Goal: Find specific page/section: Find specific page/section

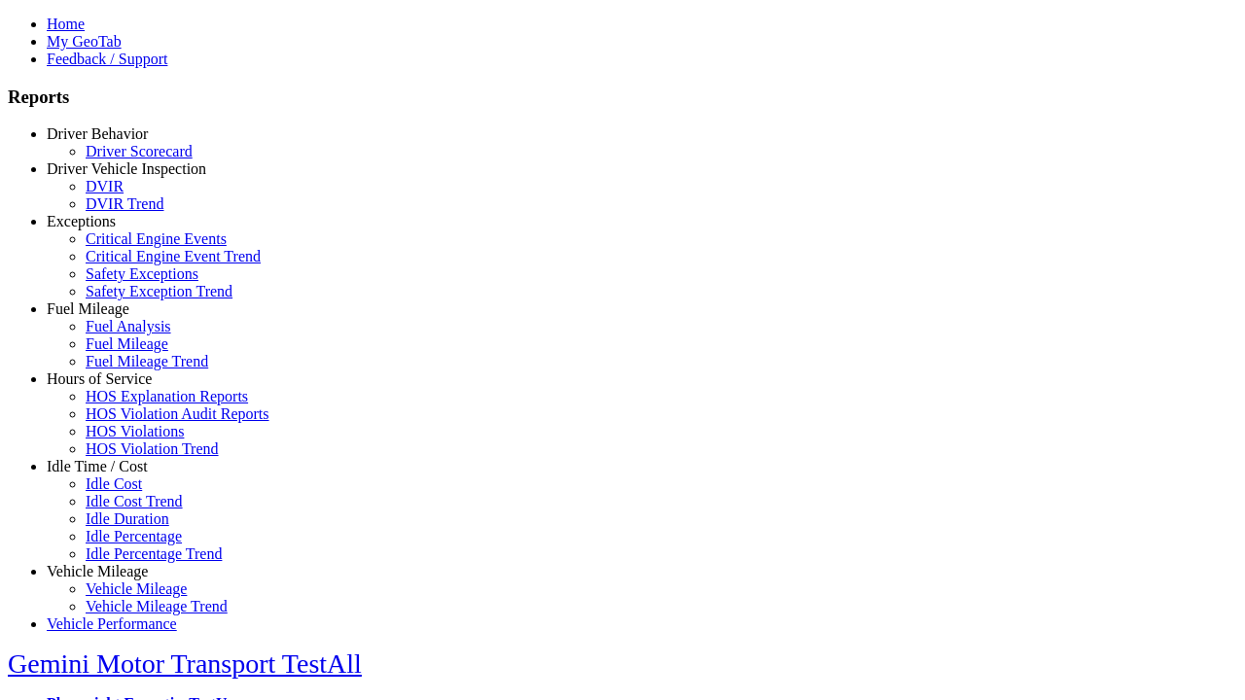
click at [112, 230] on link "Exceptions" at bounding box center [81, 221] width 69 height 17
click at [126, 265] on link "Critical Engine Event Trend" at bounding box center [173, 256] width 175 height 17
select select
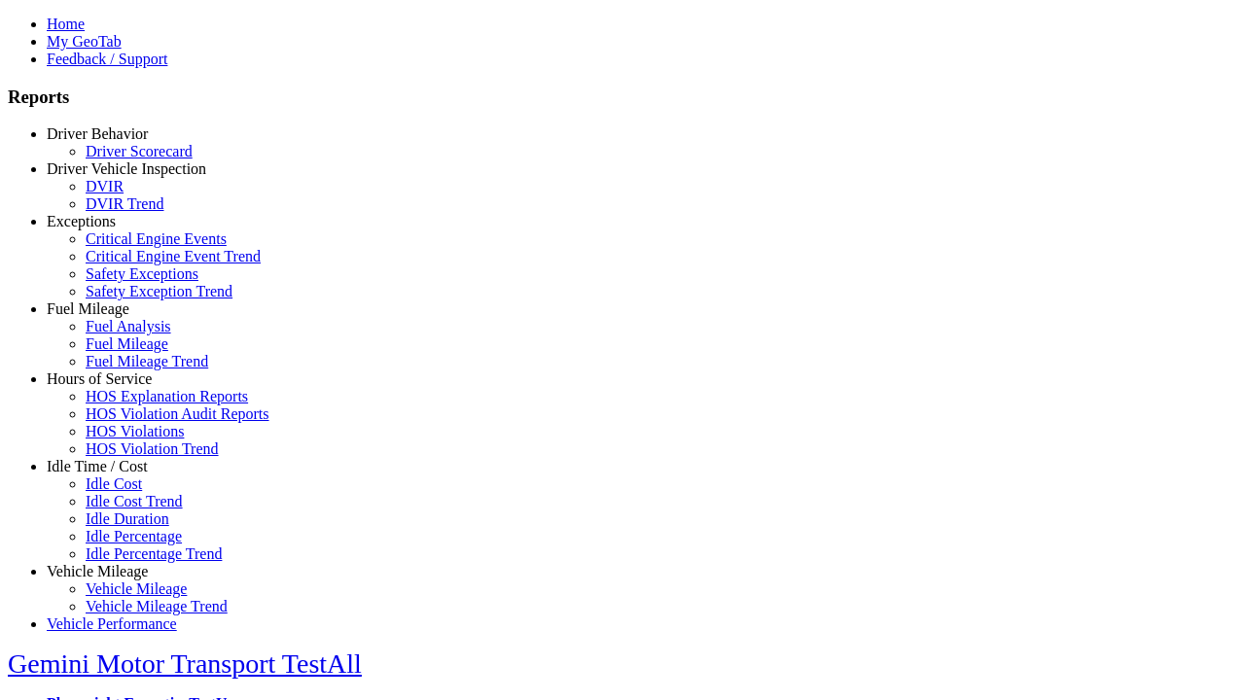
select select
